Goal: Information Seeking & Learning: Learn about a topic

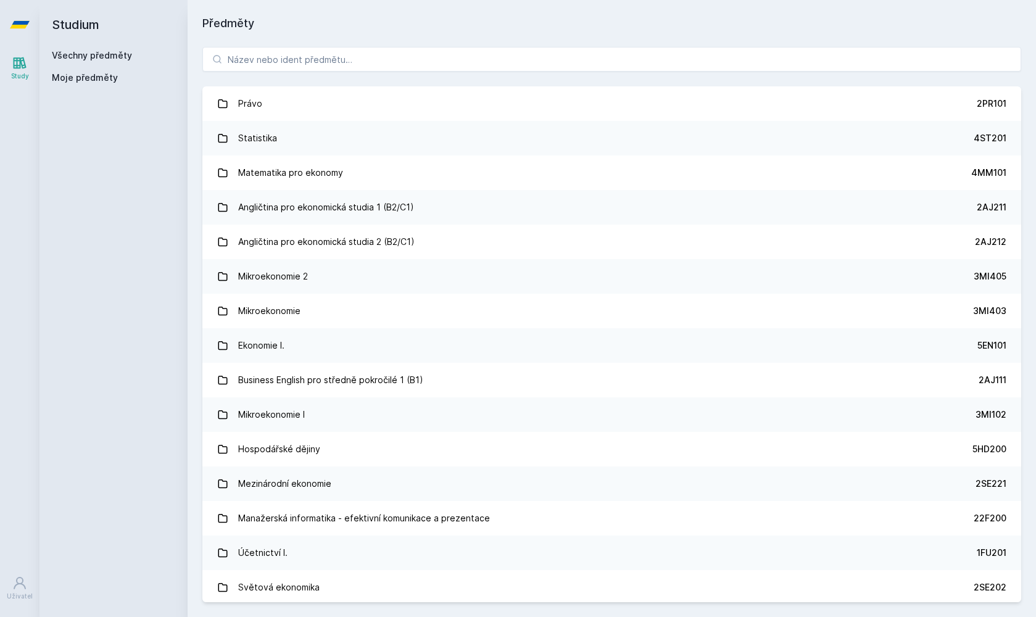
click at [291, 72] on div "Právo 2PR101 Statistika 4ST201 Matematika pro ekonomy 4MM101 Angličtina pro eko…" at bounding box center [612, 324] width 849 height 585
click at [293, 64] on input "search" at bounding box center [611, 59] width 819 height 25
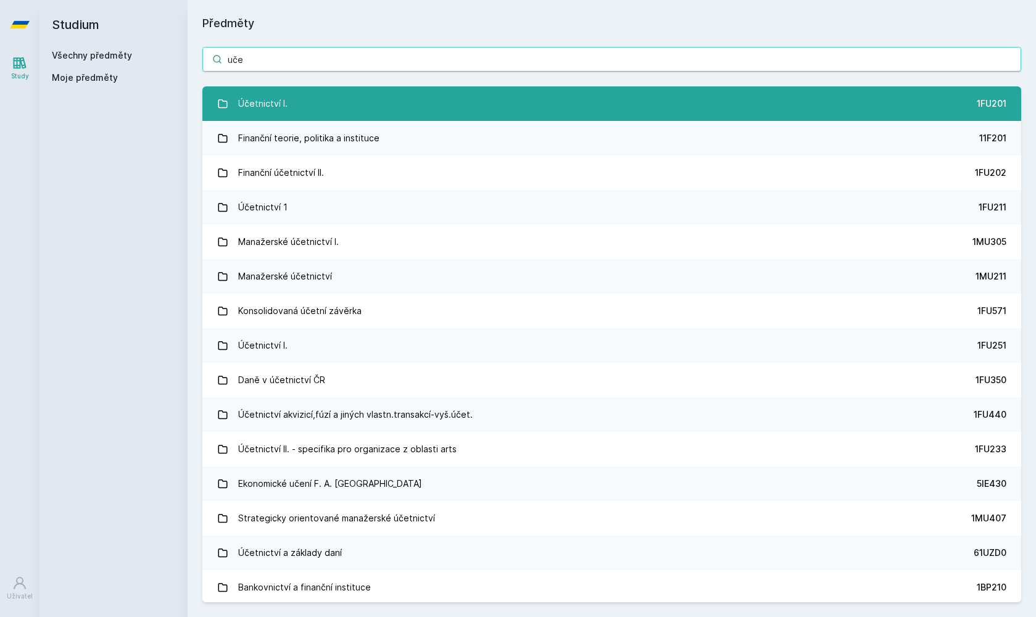
type input "uče"
click at [308, 96] on link "Účetnictví I. 1FU201" at bounding box center [611, 103] width 819 height 35
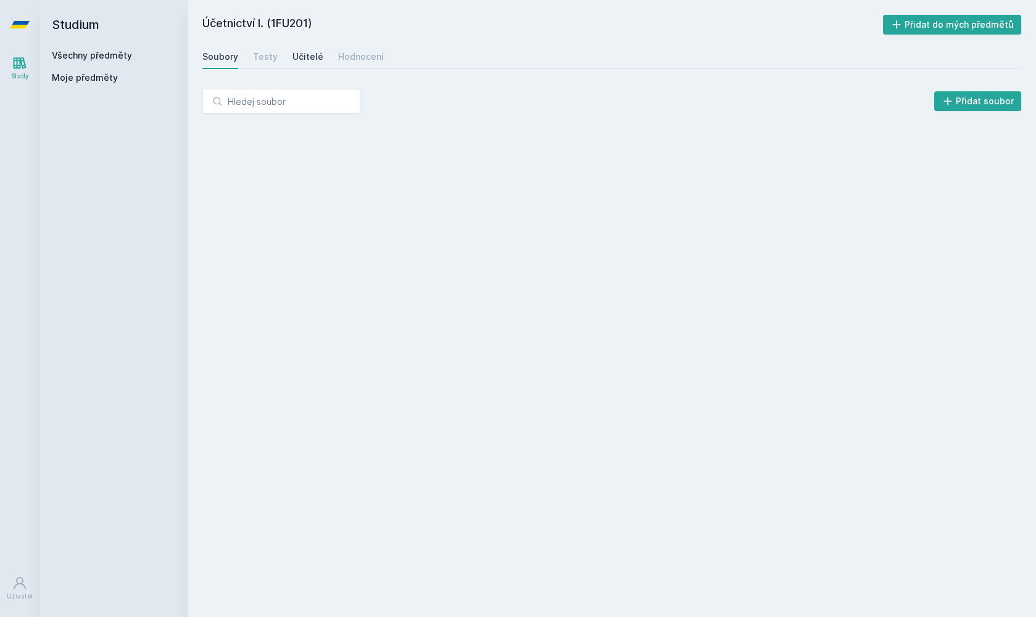
click at [293, 62] on div "Učitelé" at bounding box center [308, 57] width 31 height 12
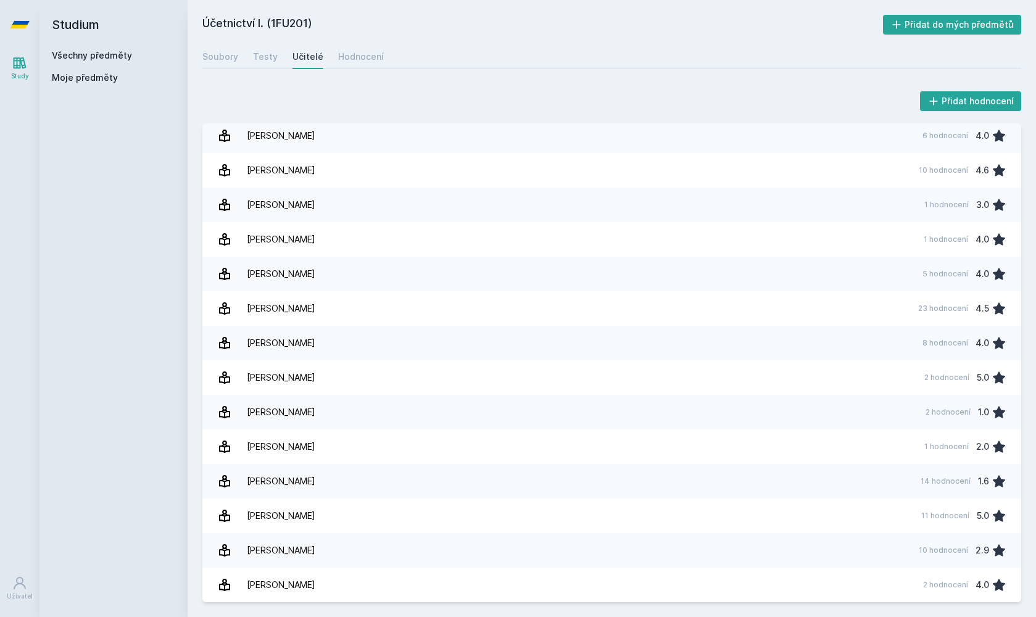
scroll to position [2044, 0]
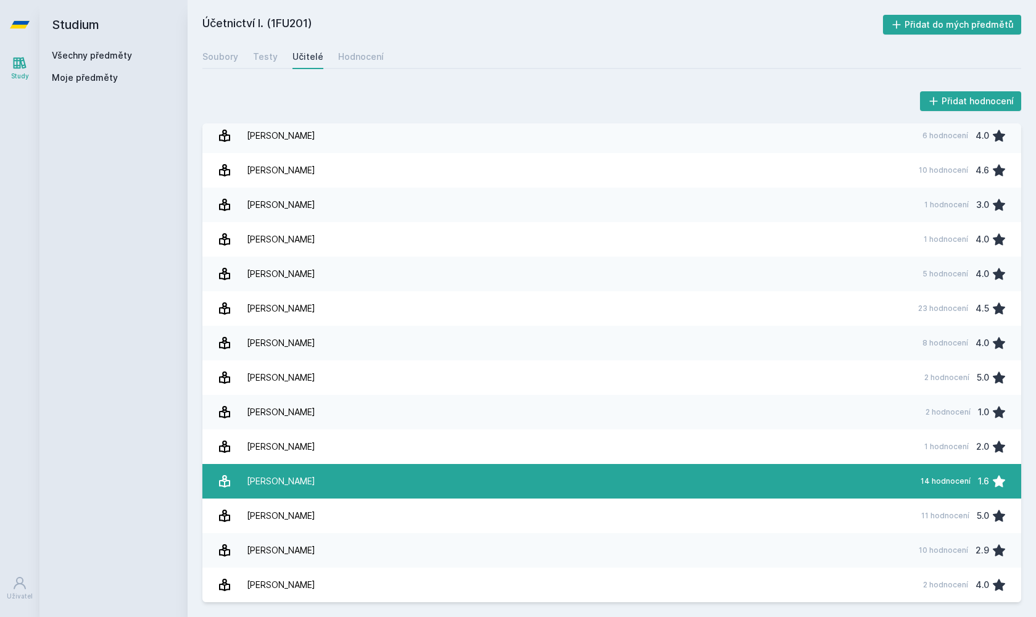
click at [307, 491] on div "[PERSON_NAME]" at bounding box center [281, 481] width 69 height 25
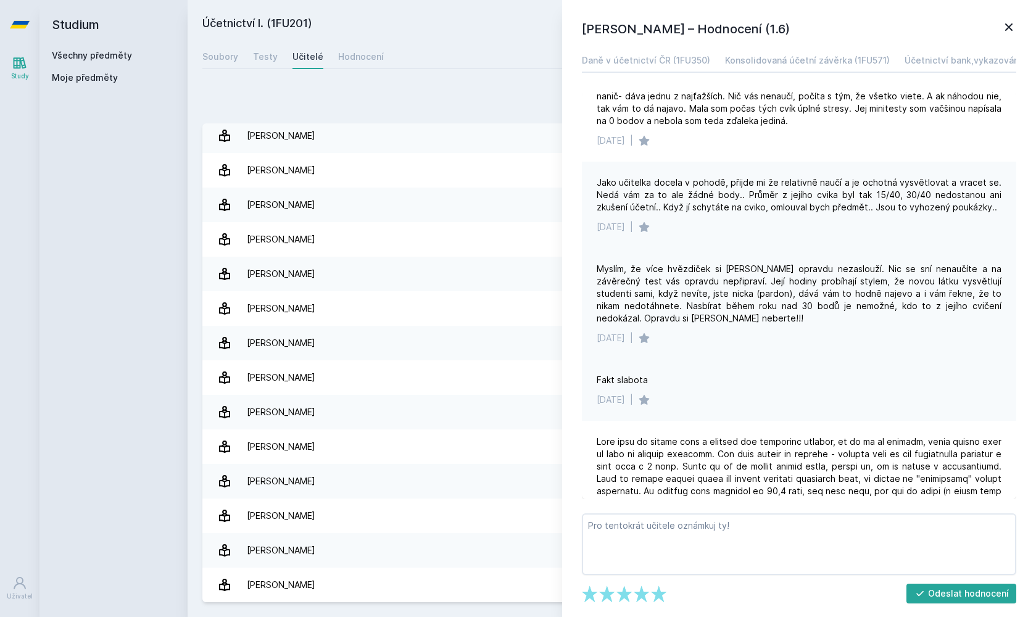
scroll to position [37, 0]
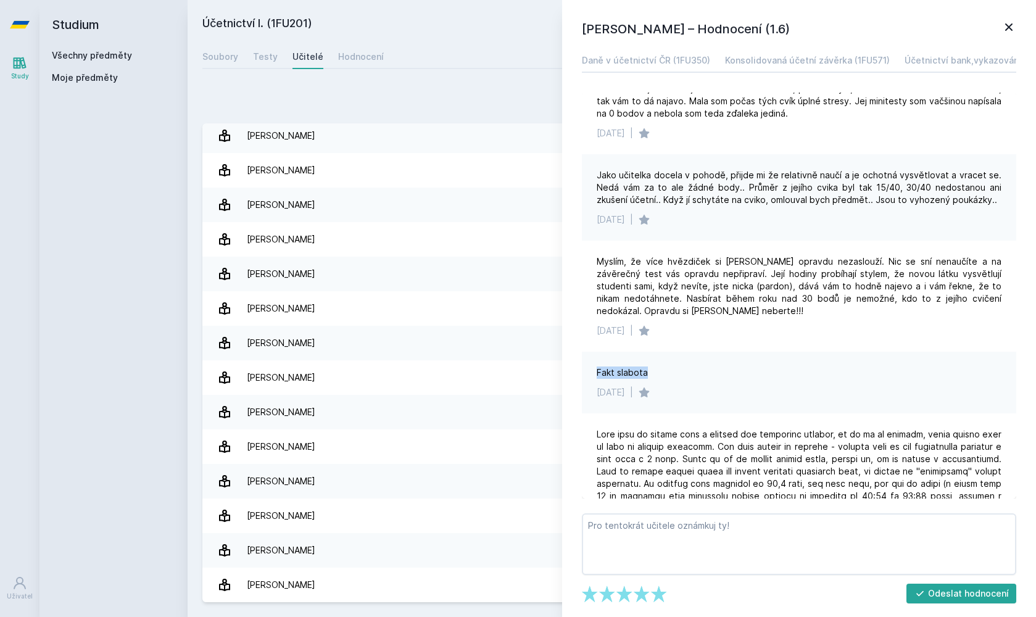
drag, startPoint x: 596, startPoint y: 373, endPoint x: 681, endPoint y: 370, distance: 85.2
click at [681, 370] on div "Fakt slabota [DATE] |" at bounding box center [799, 383] width 435 height 62
click at [691, 386] on div "Fakt slabota [DATE] |" at bounding box center [799, 383] width 435 height 62
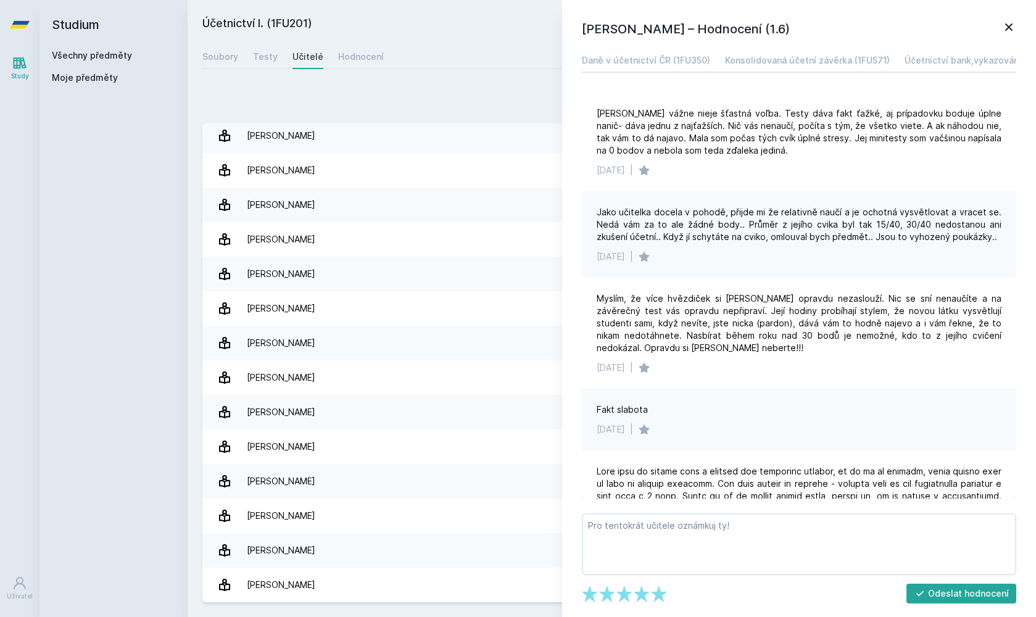
scroll to position [0, 0]
drag, startPoint x: 598, startPoint y: 412, endPoint x: 631, endPoint y: 417, distance: 33.7
click at [617, 412] on div "Fakt slabota" at bounding box center [622, 410] width 51 height 12
click at [675, 408] on div "Fakt slabota" at bounding box center [799, 410] width 405 height 12
